Goal: Find specific fact: Find specific fact

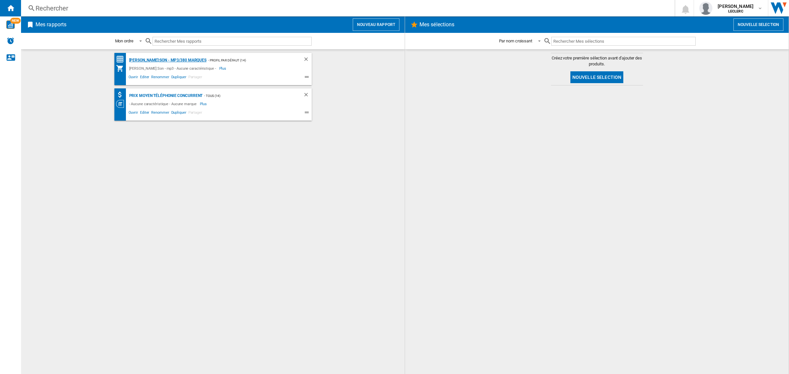
click at [156, 58] on div "[PERSON_NAME]:Son - mp3/380 marques" at bounding box center [167, 60] width 79 height 8
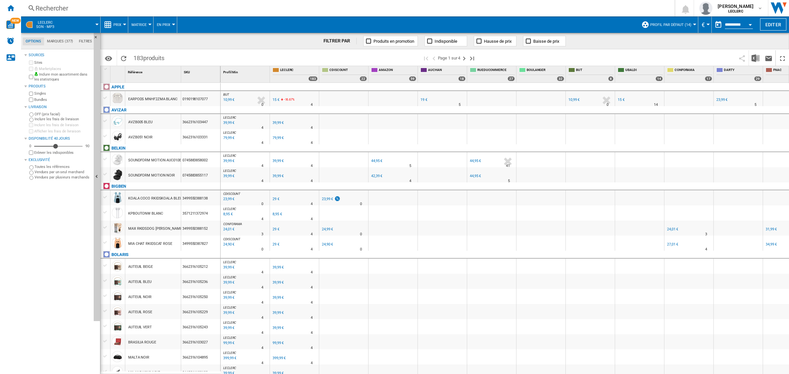
click at [75, 2] on div "Rechercher Rechercher 0 [PERSON_NAME] [PERSON_NAME] [PERSON_NAME] Mes paramètre…" at bounding box center [405, 8] width 768 height 16
click at [86, 7] on div "Rechercher" at bounding box center [347, 8] width 622 height 9
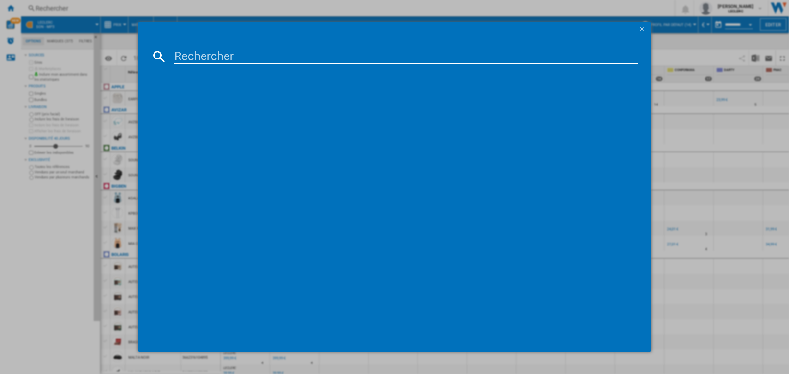
click at [206, 53] on input at bounding box center [406, 57] width 464 height 16
paste input "4895229136779"
type input "4895229136779"
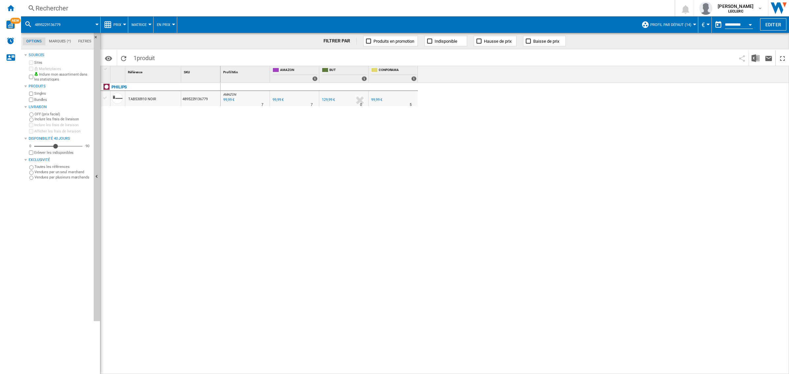
click at [72, 6] on div "Rechercher" at bounding box center [347, 8] width 622 height 9
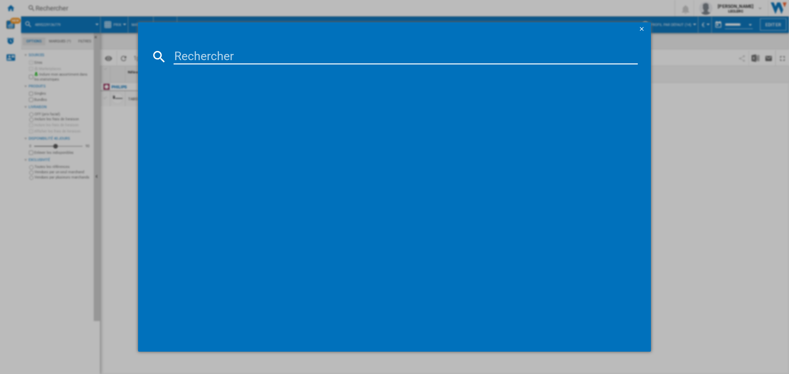
click at [188, 49] on input at bounding box center [406, 57] width 464 height 16
type input "4895229134669"
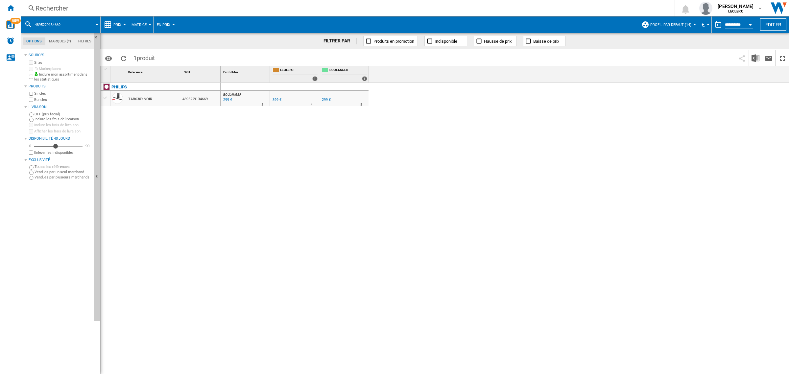
click at [226, 101] on div "299 €" at bounding box center [227, 100] width 10 height 7
